Goal: Transaction & Acquisition: Purchase product/service

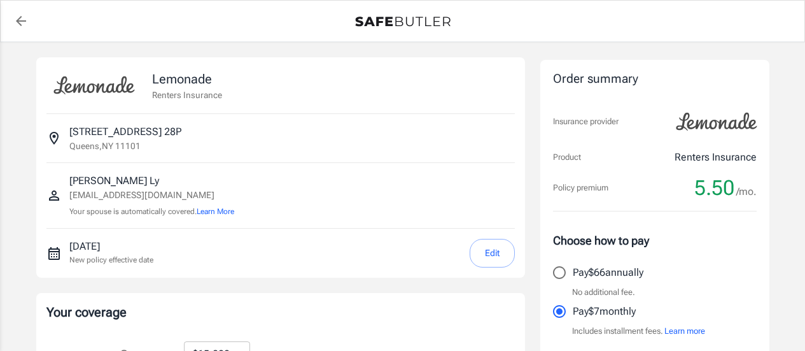
select select "15000"
select select "500"
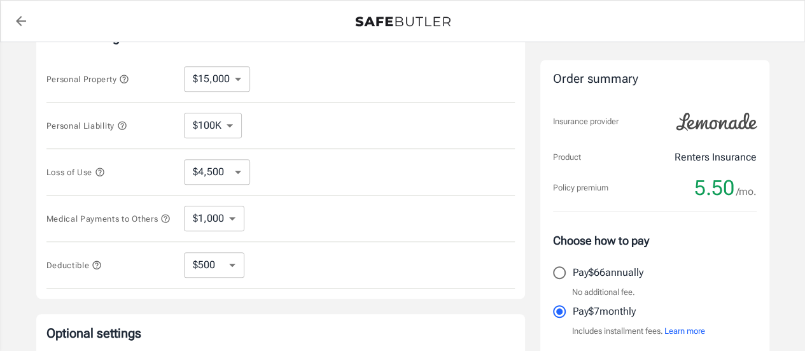
scroll to position [276, 0]
click at [234, 124] on select "$100K $200K $300K $400K $500K $1M" at bounding box center [213, 124] width 58 height 25
select select "300000"
click at [211, 80] on select "$10,000 $15,000 $20,000 $25,000 $30,000 $40,000 $50,000 $100K $150K $200K $250K" at bounding box center [217, 78] width 66 height 25
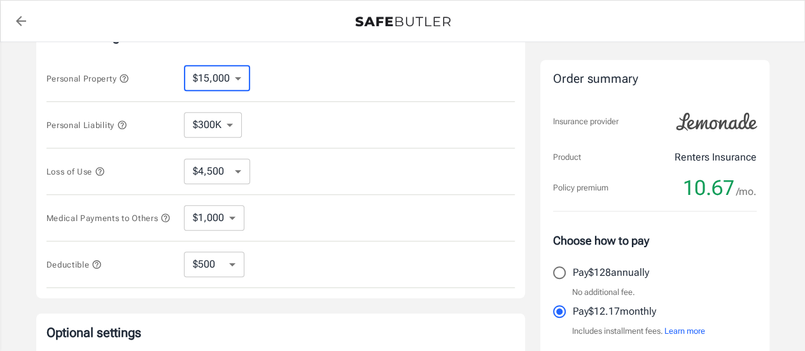
select select "10000"
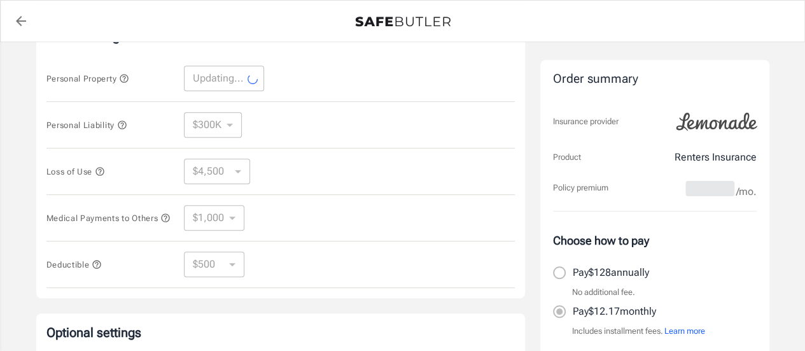
select select "10000"
select select "3000"
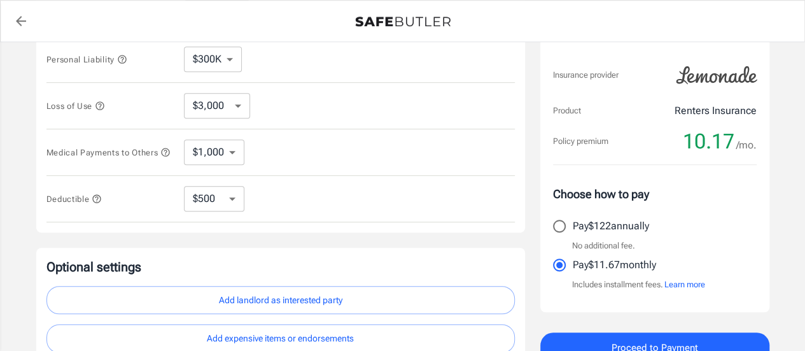
scroll to position [340, 0]
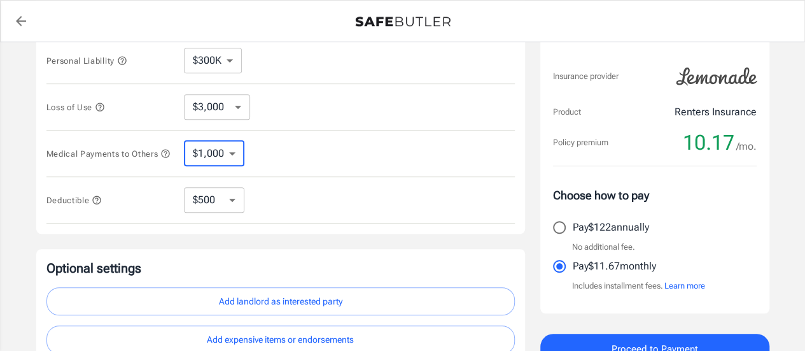
click at [218, 155] on select "$1,000 $2,000 $3,000 $4,000 $5,000" at bounding box center [214, 153] width 60 height 25
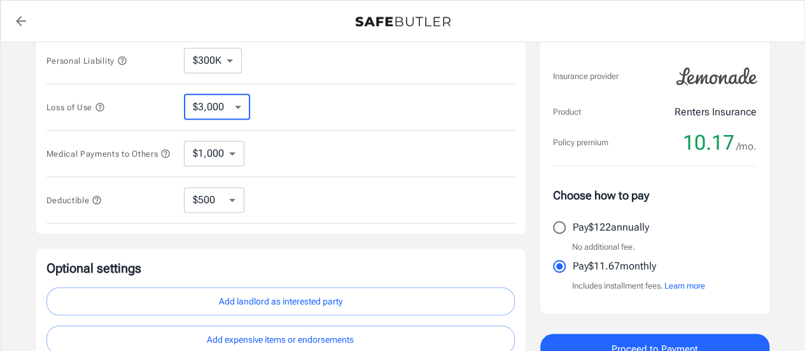
click at [225, 101] on select "$3,000 $6,000 $12,000 $21,000 $36,000 $60,000 $96,000 $153K $198K" at bounding box center [217, 106] width 66 height 25
click at [31, 125] on div "Lemonade Renters Insurance [STREET_ADDRESS] [PERSON_NAME] [EMAIL_ADDRESS][DOMAI…" at bounding box center [403, 40] width 764 height 677
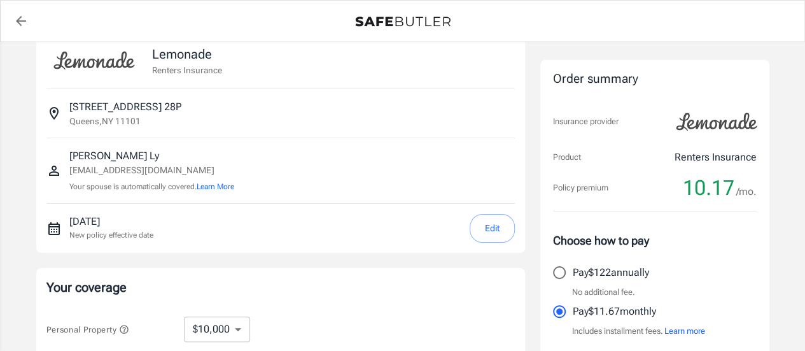
scroll to position [24, 0]
click at [493, 232] on button "Edit" at bounding box center [492, 228] width 45 height 29
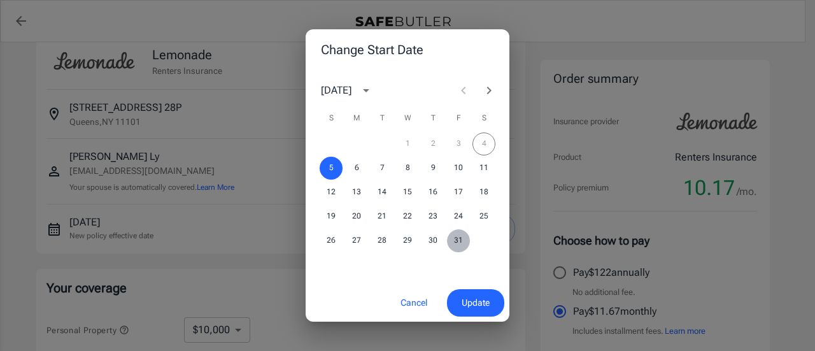
click at [461, 239] on button "31" at bounding box center [458, 240] width 23 height 23
click at [480, 300] on span "Update" at bounding box center [475, 303] width 28 height 16
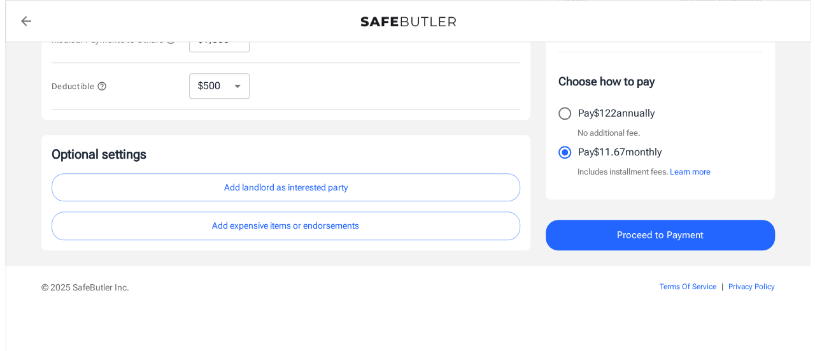
scroll to position [453, 0]
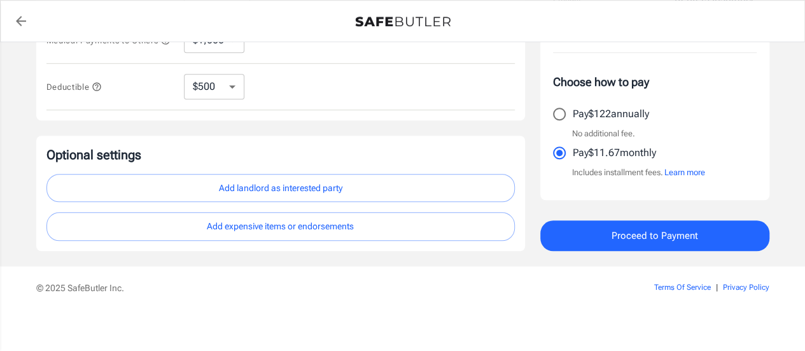
click at [295, 199] on button "Add landlord as interested party" at bounding box center [280, 188] width 468 height 29
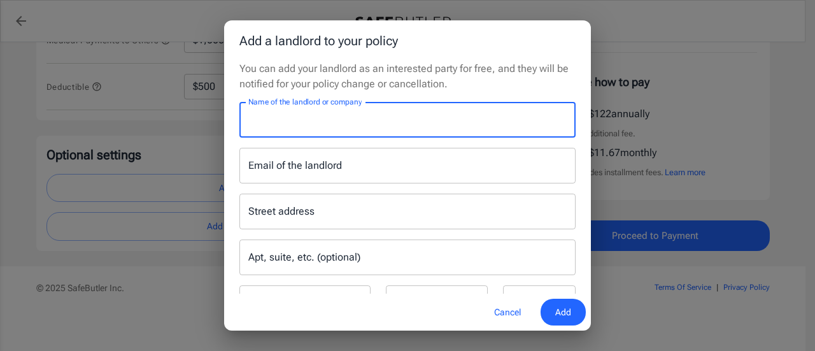
click at [322, 126] on input "Name of the landlord or company" at bounding box center [407, 120] width 336 height 36
type input "CP VIII LIC Owner, LLC"
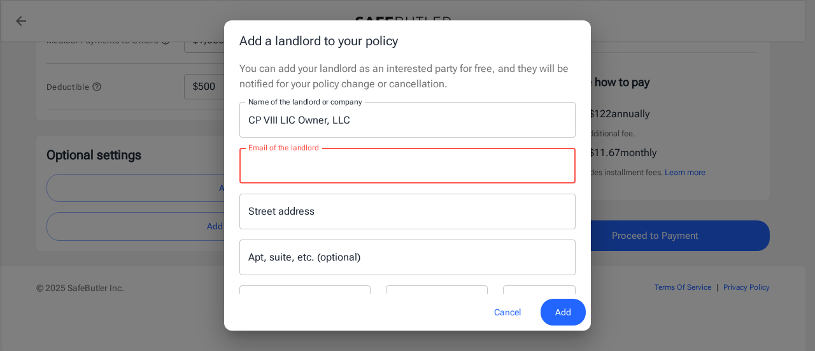
click at [416, 197] on div "Street address" at bounding box center [407, 211] width 336 height 36
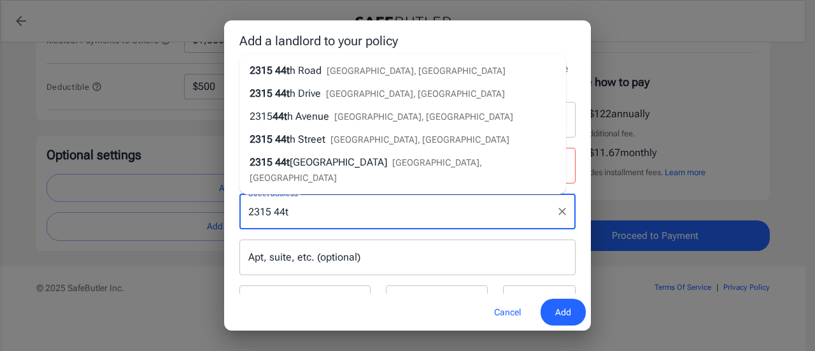
click at [367, 76] on span "[GEOGRAPHIC_DATA], [GEOGRAPHIC_DATA]" at bounding box center [415, 71] width 179 height 10
type input "[STREET_ADDRESS]"
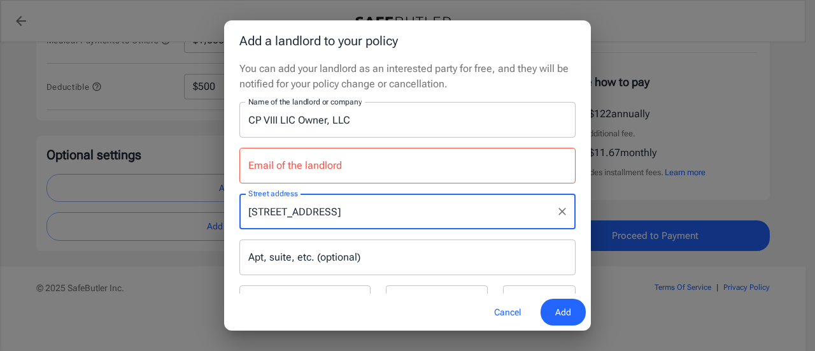
type input "Queens"
select select "NY"
type input "11101"
type input "[STREET_ADDRESS]"
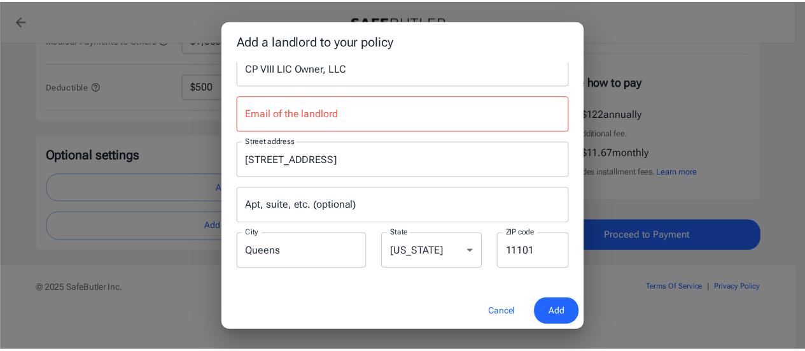
scroll to position [52, 0]
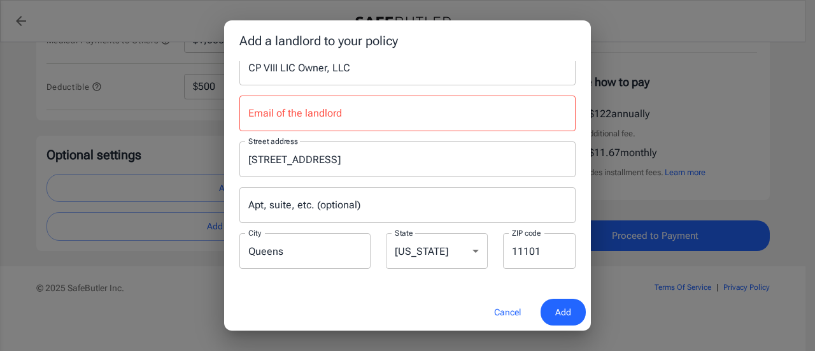
click at [283, 206] on input "Apt, suite, etc. (optional)" at bounding box center [407, 205] width 336 height 36
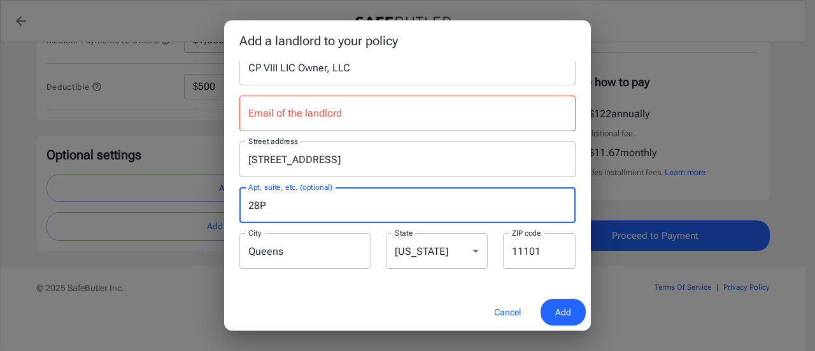
type input "28P"
click at [318, 101] on div "Email of the landlord Email of the landlord" at bounding box center [407, 113] width 336 height 36
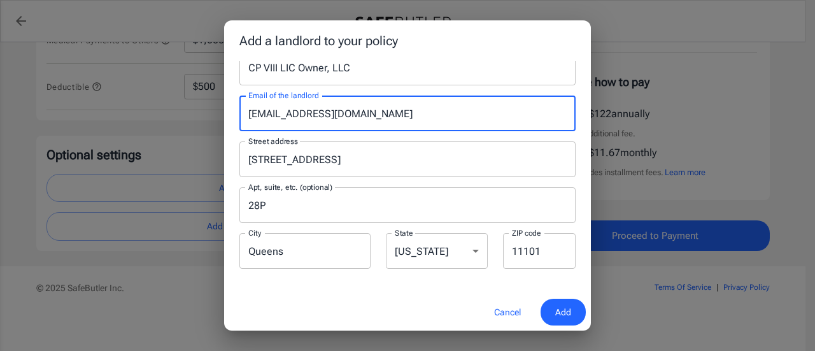
type input "[EMAIL_ADDRESS][DOMAIN_NAME]"
click at [571, 298] on button "Add" at bounding box center [562, 311] width 45 height 27
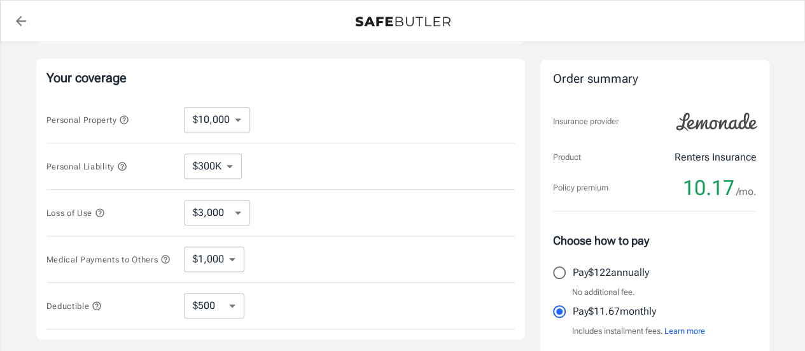
scroll to position [240, 0]
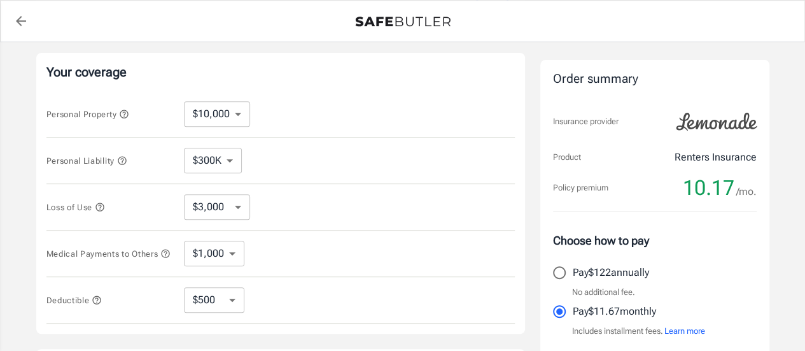
click at [559, 276] on input "Pay $122 annually" at bounding box center [559, 272] width 27 height 27
radio input "true"
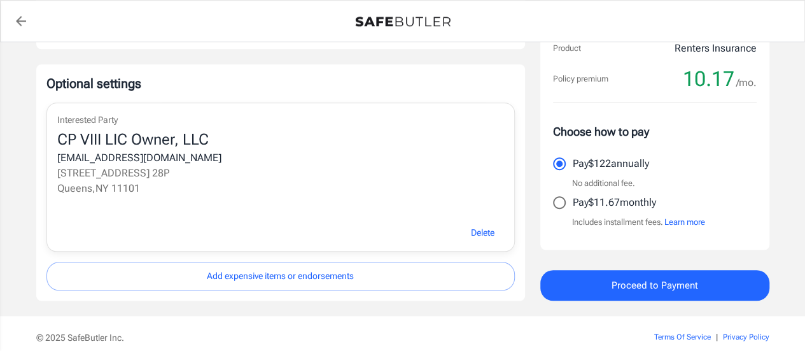
scroll to position [528, 0]
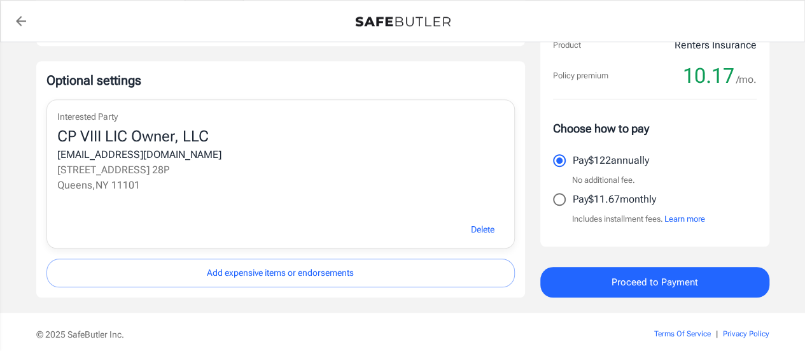
click at [585, 279] on button "Proceed to Payment" at bounding box center [654, 282] width 229 height 31
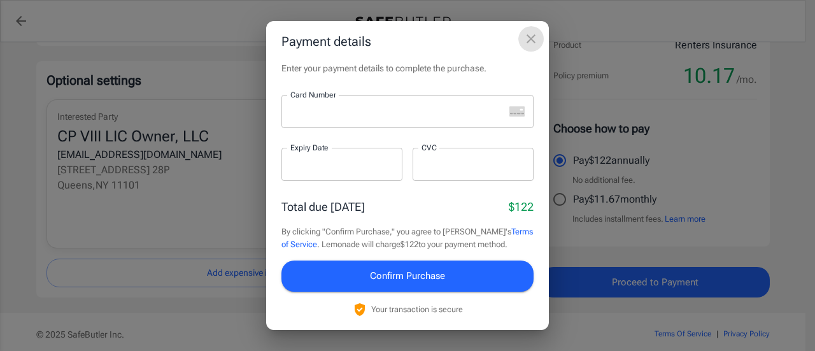
click at [536, 30] on button "close" at bounding box center [530, 38] width 25 height 25
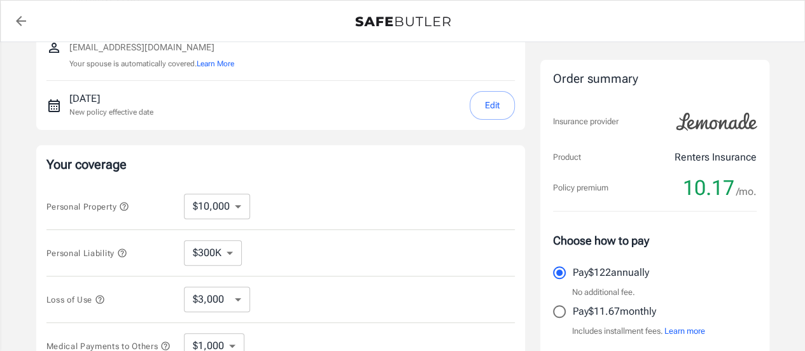
scroll to position [0, 0]
